Goal: Register for event/course

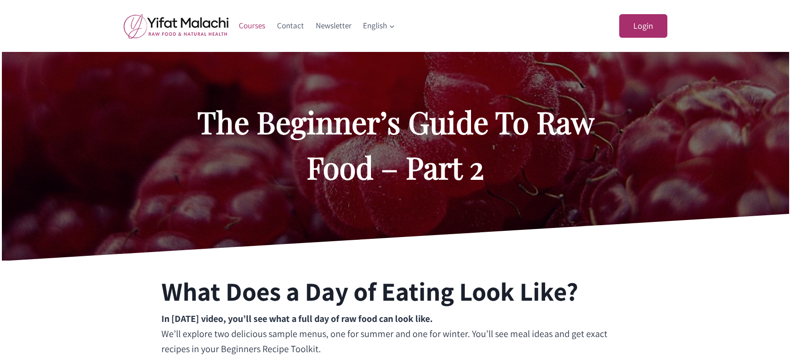
click at [250, 26] on link "Courses" at bounding box center [252, 26] width 38 height 23
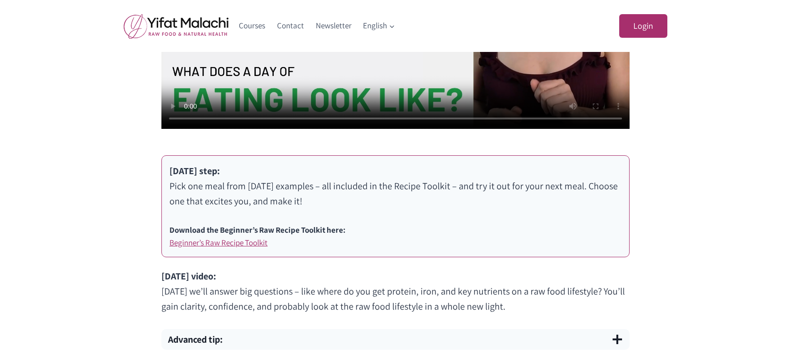
scroll to position [519, 0]
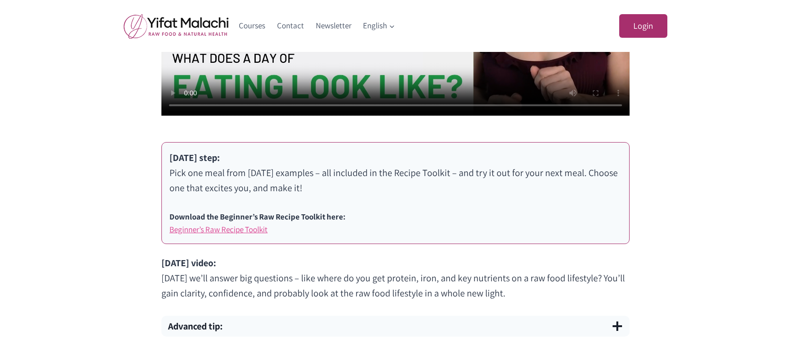
click at [213, 229] on link "Beginner’s Raw Recipe Toolkit" at bounding box center [219, 229] width 98 height 10
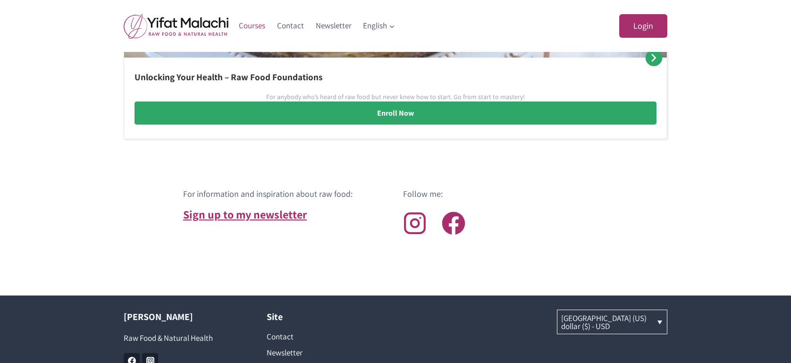
scroll to position [661, 0]
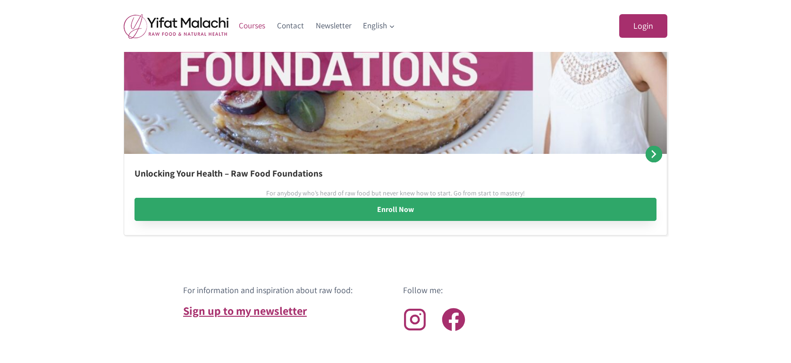
click at [383, 208] on link "Enroll Now" at bounding box center [396, 210] width 522 height 24
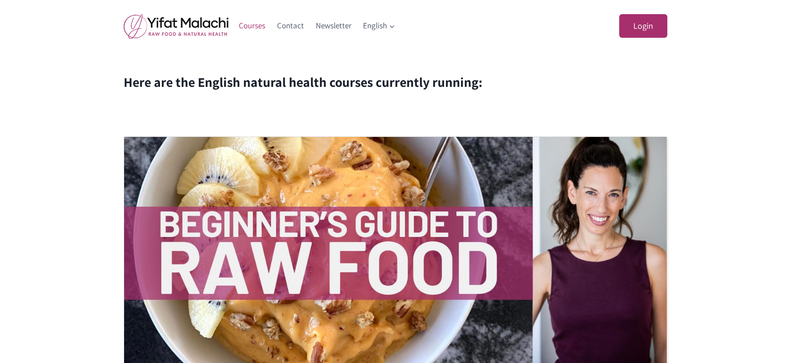
scroll to position [47, 0]
